Goal: Information Seeking & Learning: Find specific fact

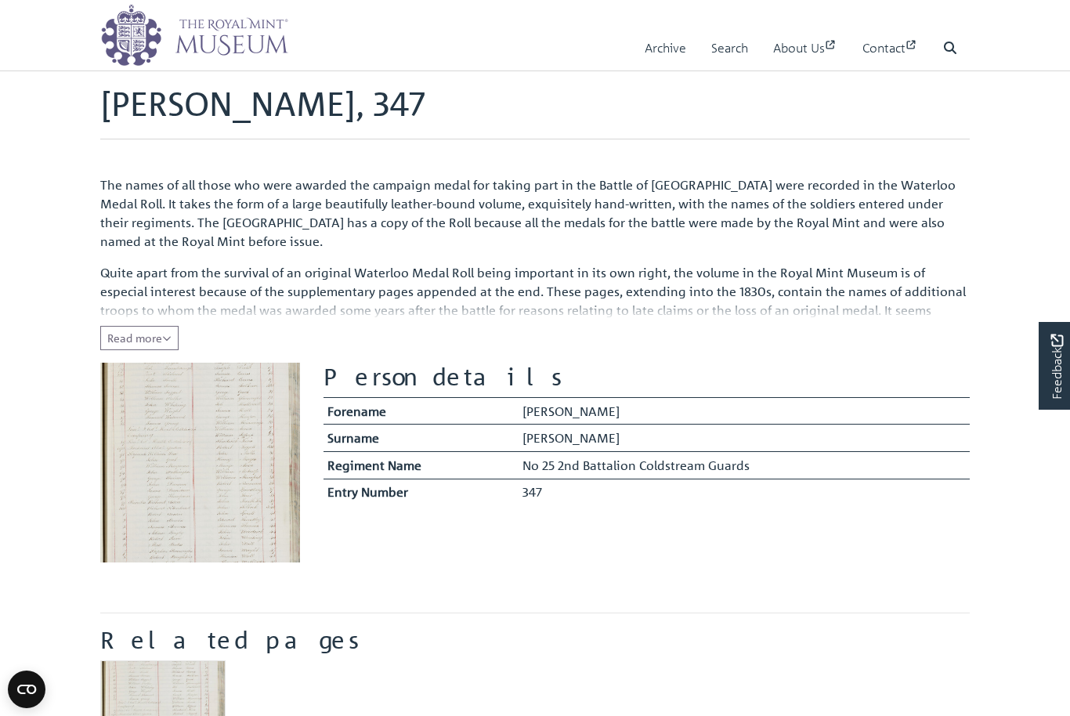
click at [186, 482] on img at bounding box center [200, 463] width 200 height 200
click at [174, 470] on img at bounding box center [200, 463] width 200 height 200
click at [170, 474] on img at bounding box center [200, 463] width 200 height 200
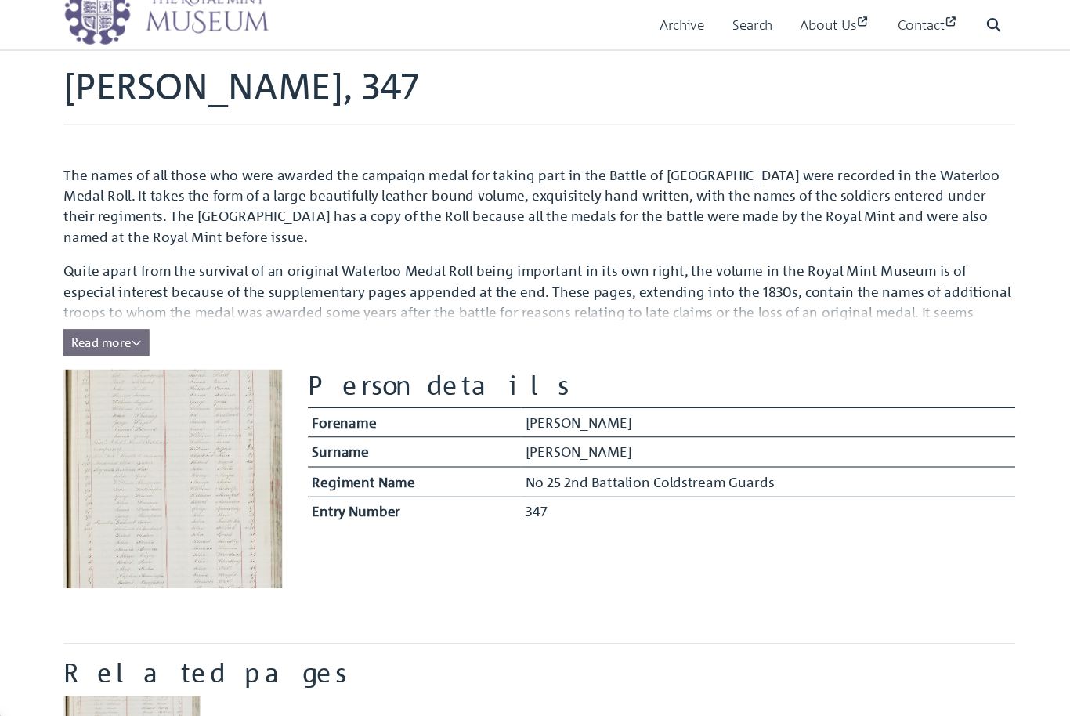
click at [125, 326] on button "Read more Collapse" at bounding box center [139, 338] width 78 height 24
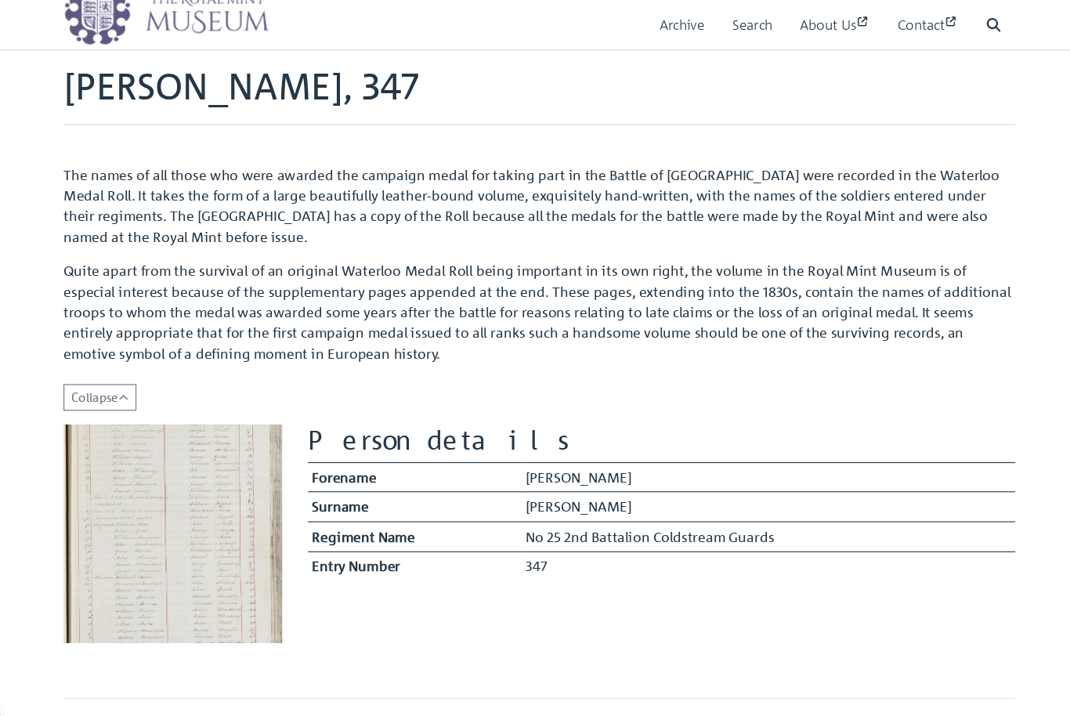
click at [100, 489] on img at bounding box center [200, 513] width 200 height 200
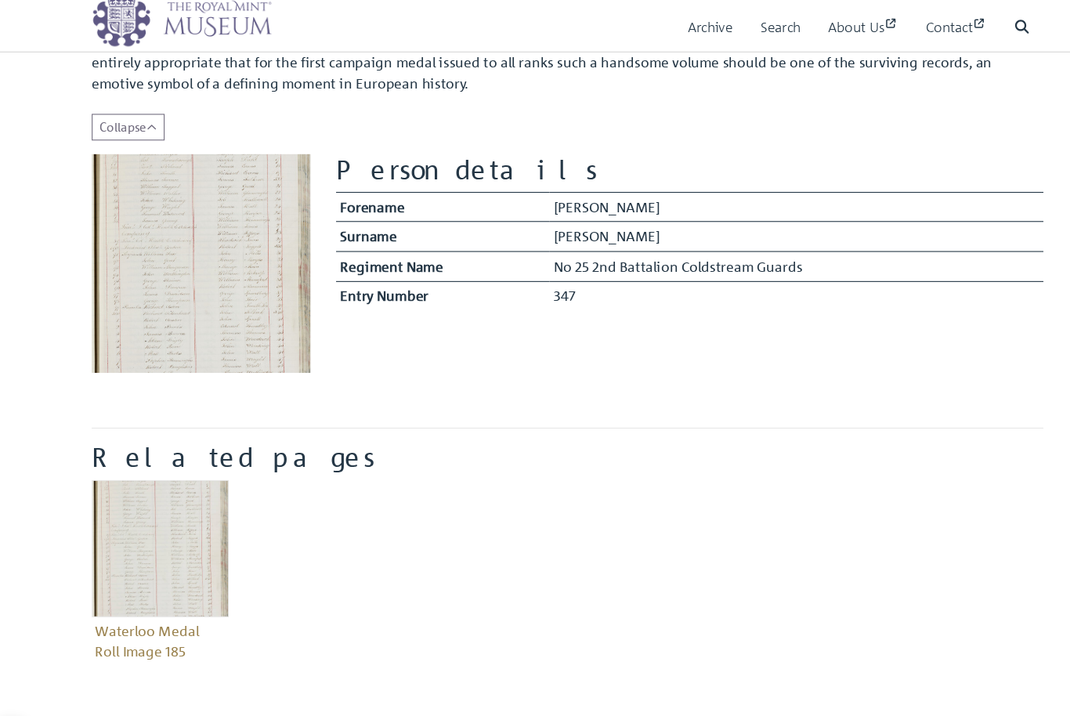
scroll to position [257, 0]
click at [116, 585] on figure "Waterloo Medal Roll Image 185" at bounding box center [162, 537] width 125 height 169
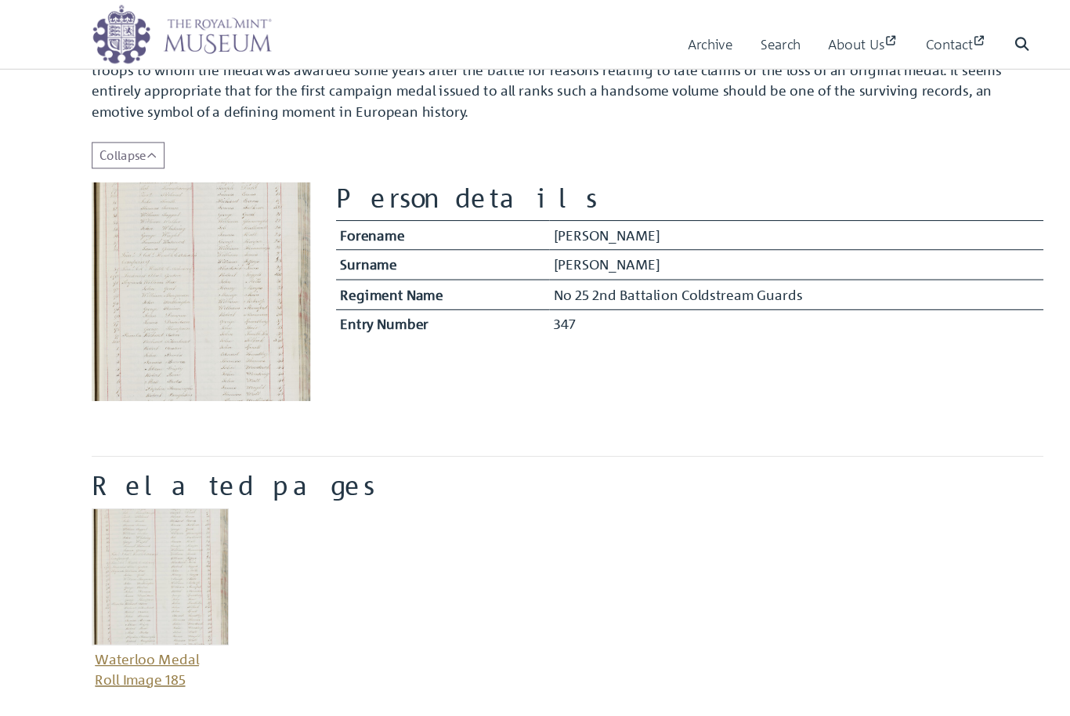
scroll to position [245, 0]
click at [140, 298] on img at bounding box center [200, 268] width 200 height 200
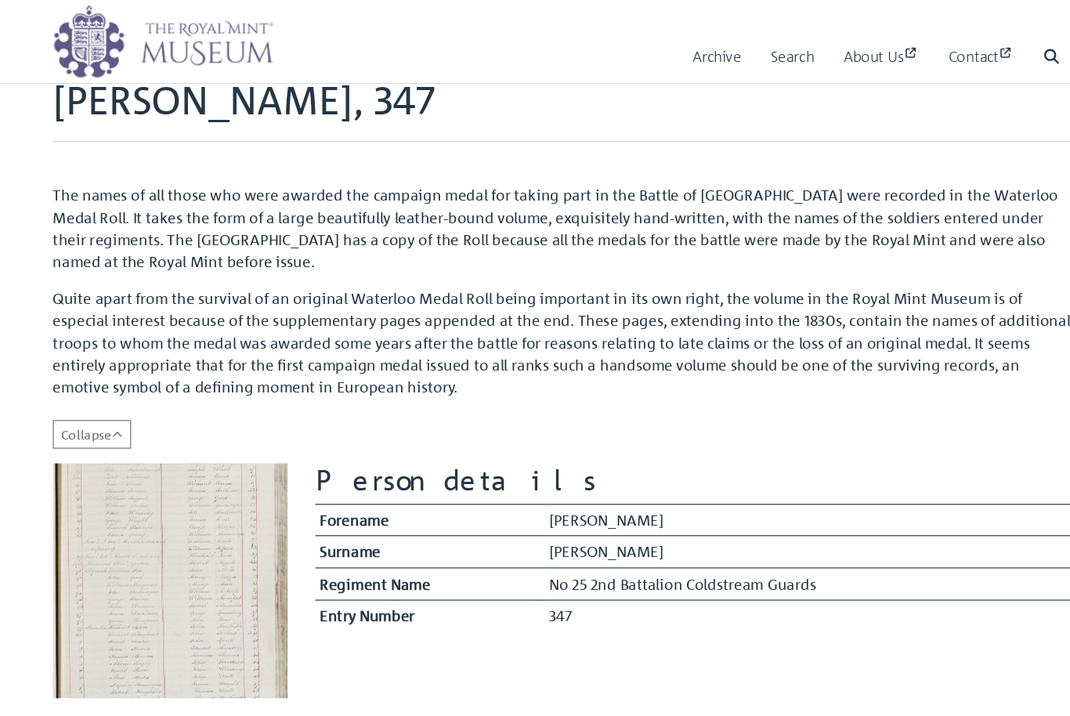
scroll to position [0, 0]
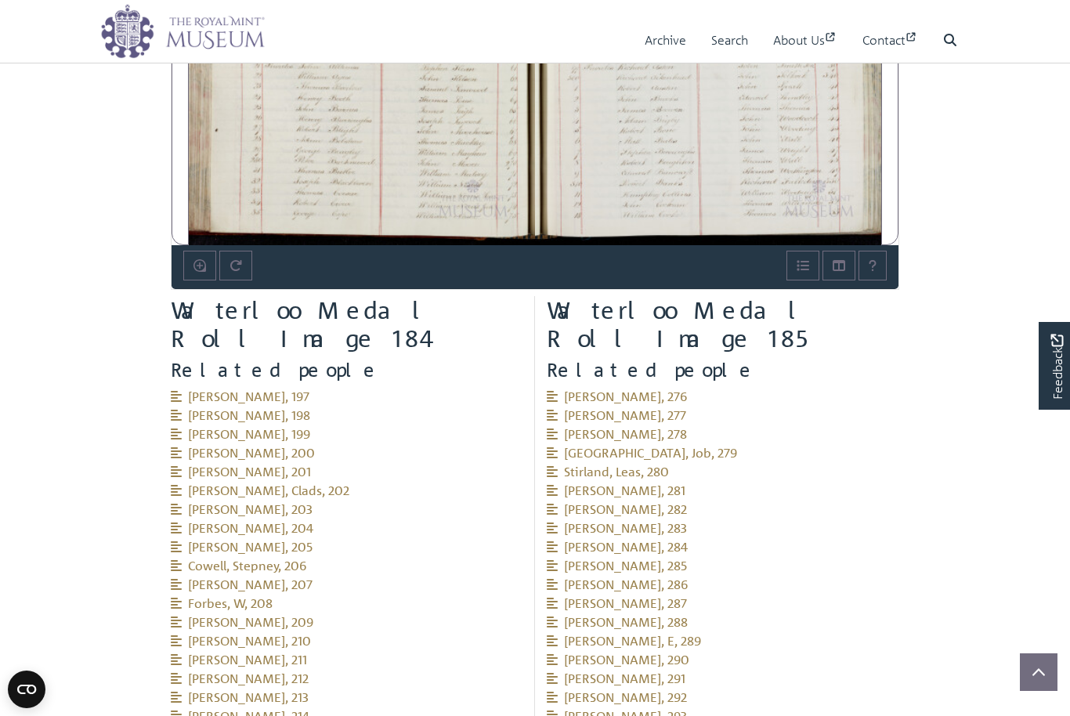
scroll to position [1251, 0]
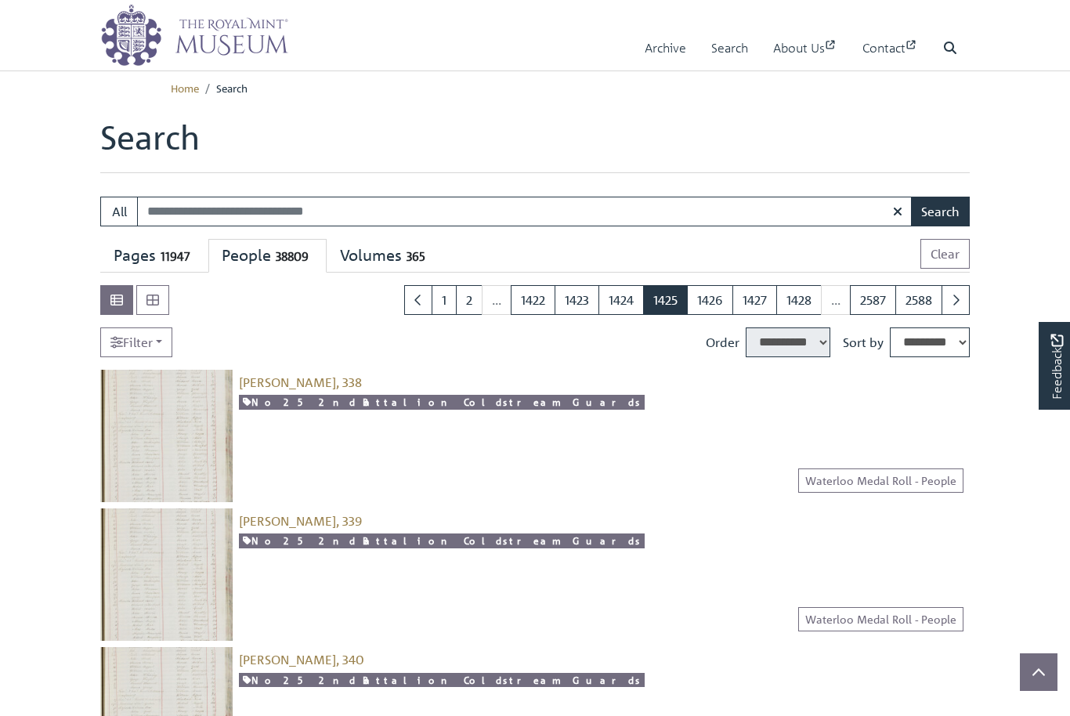
select select "****"
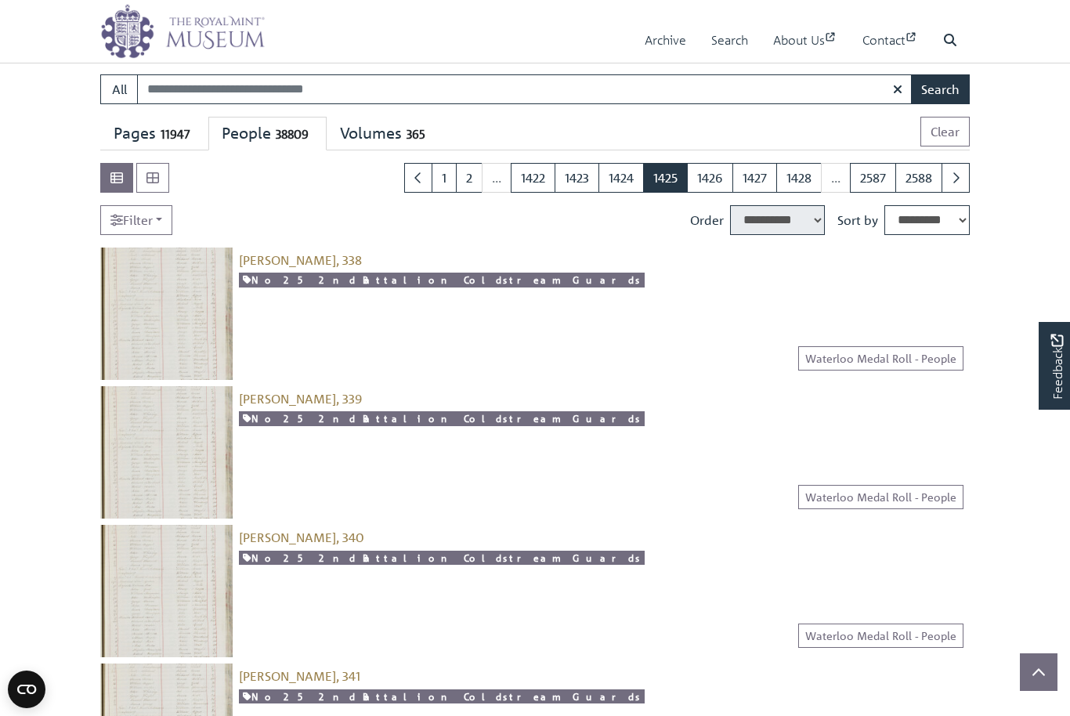
scroll to position [98, 0]
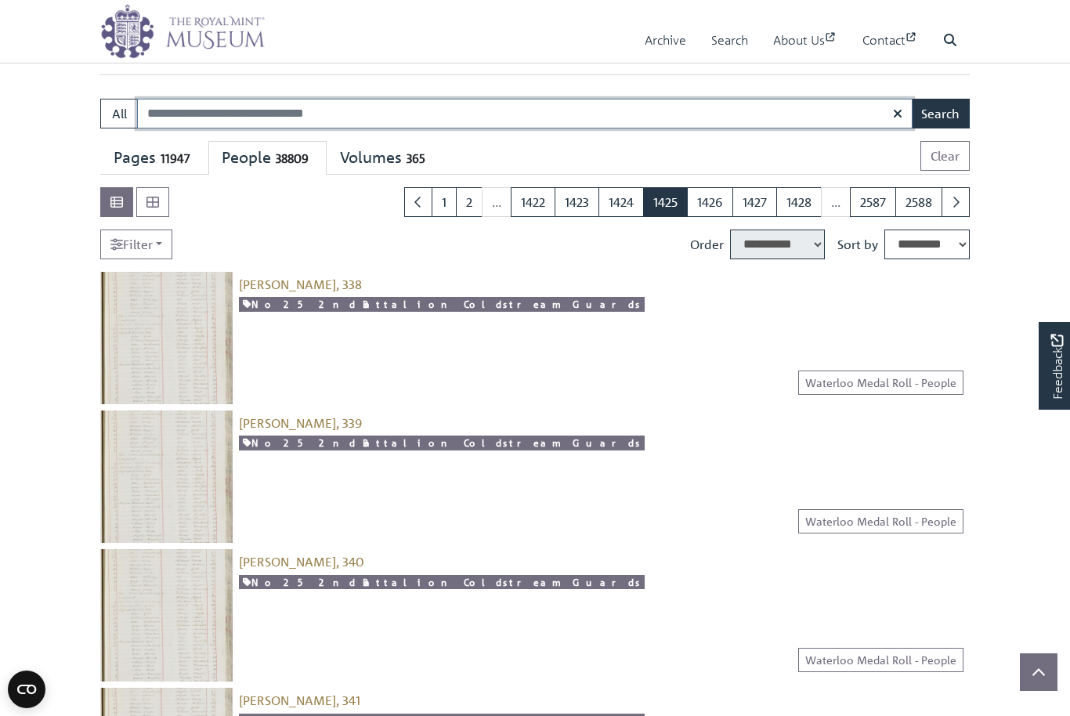
click at [185, 112] on input "Search:" at bounding box center [524, 114] width 775 height 30
type input "**********"
click at [940, 113] on button "Search" at bounding box center [940, 114] width 59 height 30
